Goal: Transaction & Acquisition: Purchase product/service

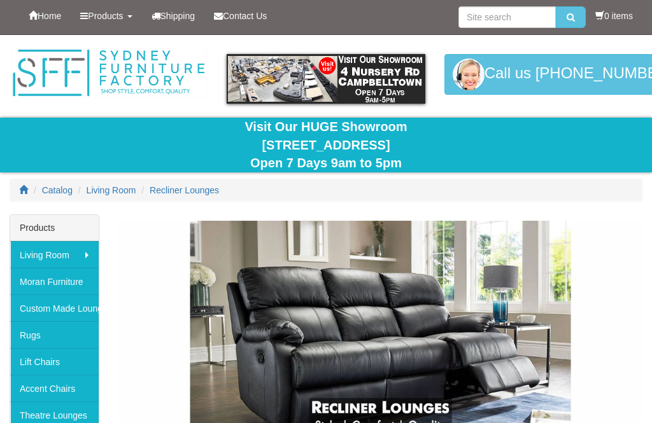
scroll to position [1, 0]
click at [481, 21] on input "search" at bounding box center [506, 17] width 97 height 22
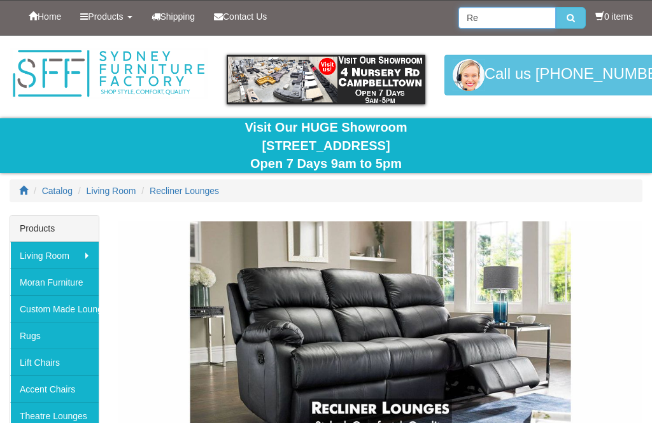
type input "R"
type input "Electric recliner chair"
click at [571, 14] on icon "submit" at bounding box center [570, 17] width 8 height 9
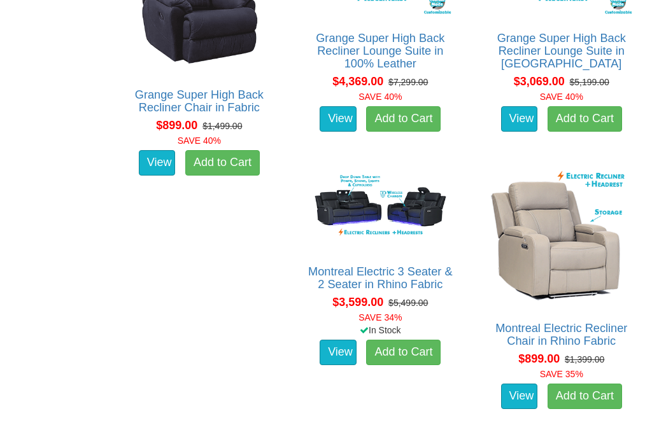
scroll to position [2724, 0]
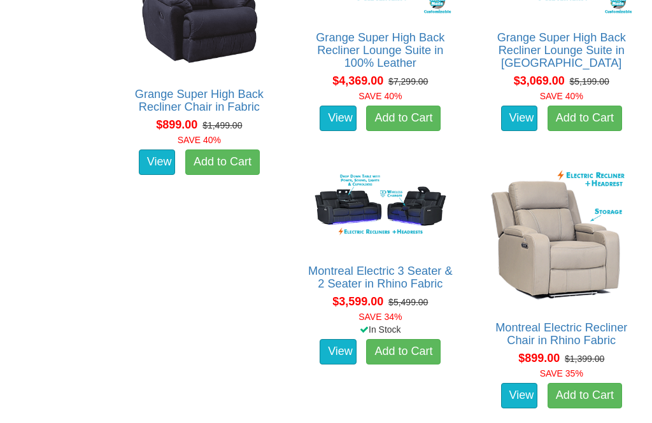
click at [487, 309] on img at bounding box center [561, 236] width 148 height 148
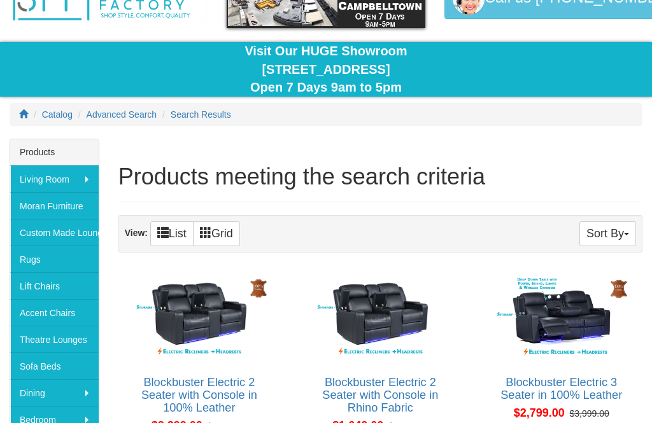
scroll to position [66, 0]
